Goal: Task Accomplishment & Management: Complete application form

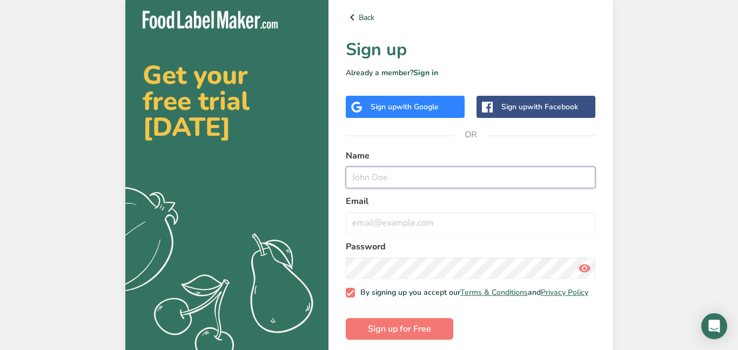
click at [410, 182] on input "text" at bounding box center [471, 177] width 250 height 22
type input "swathi"
click at [400, 227] on input "email" at bounding box center [471, 223] width 250 height 22
type input "[EMAIL_ADDRESS][DOMAIN_NAME]"
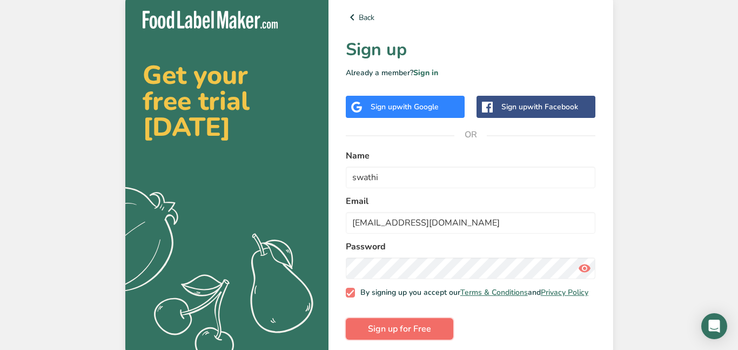
click at [386, 339] on button "Sign up for Free" at bounding box center [400, 329] width 108 height 22
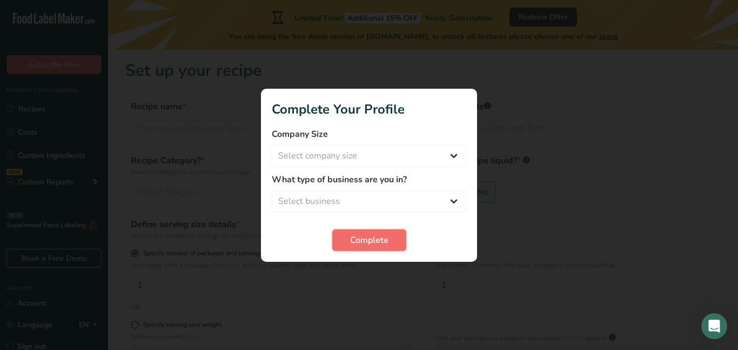
click at [366, 232] on button "Complete" at bounding box center [369, 240] width 74 height 22
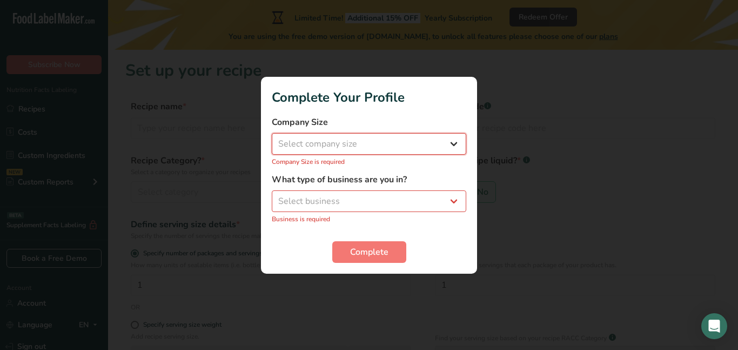
click at [324, 141] on select "Select company size Fewer than 10 Employees 10 to 50 Employees 51 to 500 Employ…" at bounding box center [369, 144] width 195 height 22
select select "1"
click at [272, 138] on select "Select company size Fewer than 10 Employees 10 to 50 Employees 51 to 500 Employ…" at bounding box center [369, 144] width 195 height 22
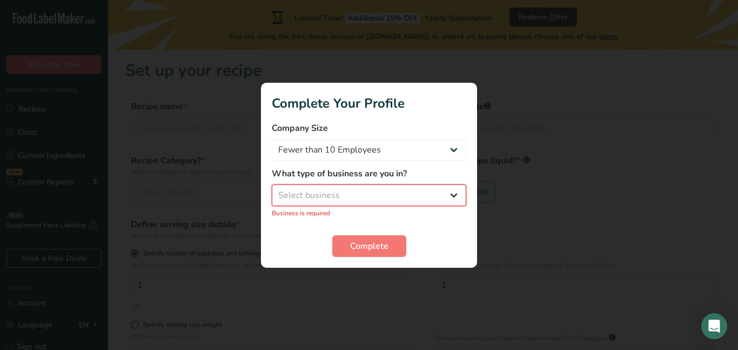
click at [345, 205] on select "Select business Packaged Food Manufacturer Restaurant & Cafe Bakery Meal Plans …" at bounding box center [369, 195] width 195 height 22
select select "2"
click at [272, 190] on select "Select business Packaged Food Manufacturer Restaurant & Cafe Bakery Meal Plans …" at bounding box center [369, 195] width 195 height 22
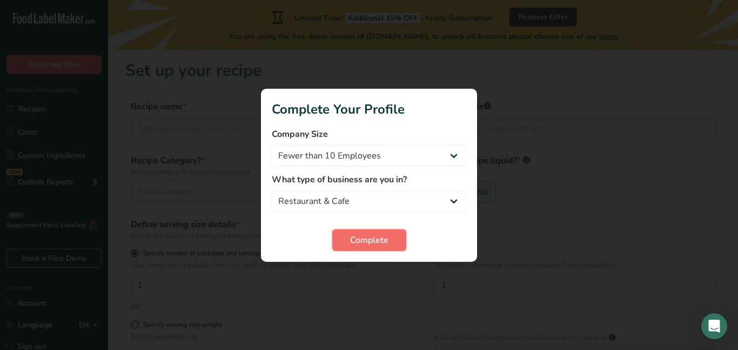
click at [358, 244] on span "Complete" at bounding box center [369, 239] width 38 height 13
